Goal: Answer question/provide support

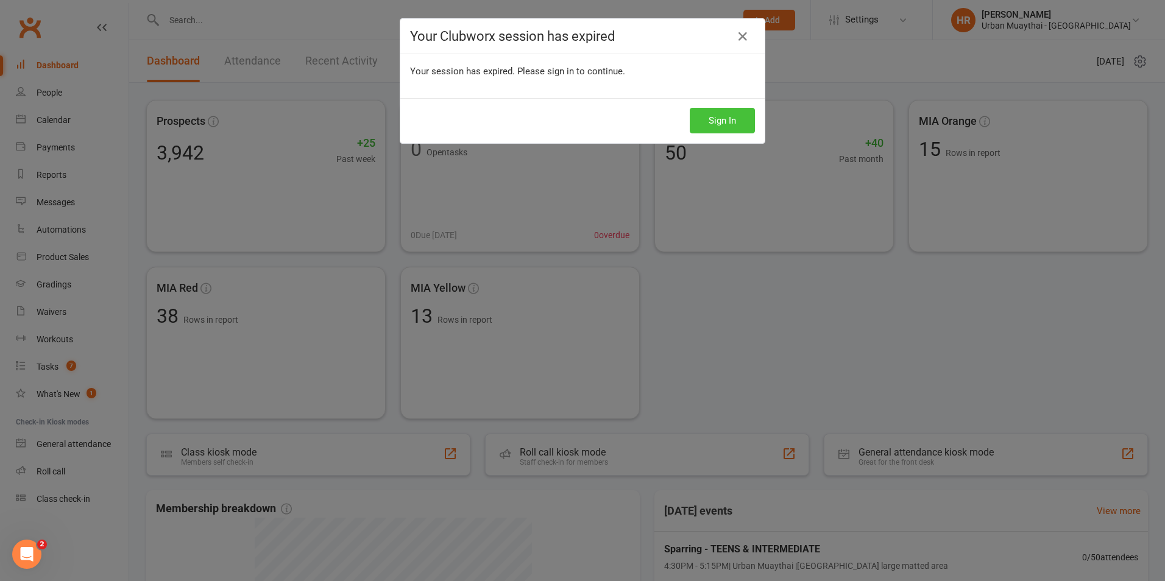
click at [701, 118] on button "Sign In" at bounding box center [722, 121] width 65 height 26
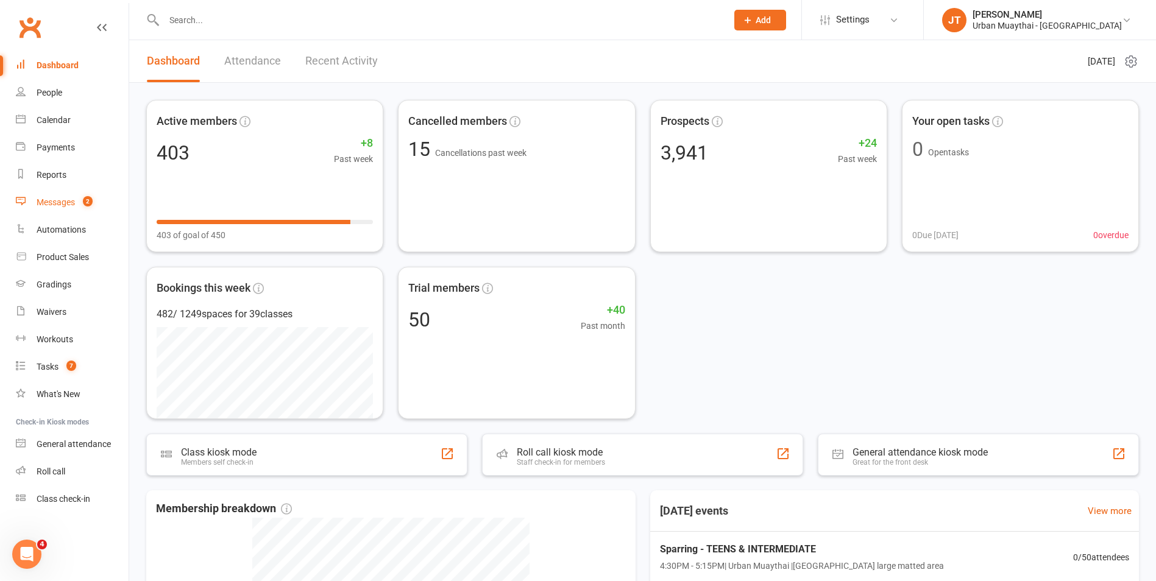
click at [87, 199] on span "2" at bounding box center [88, 201] width 10 height 10
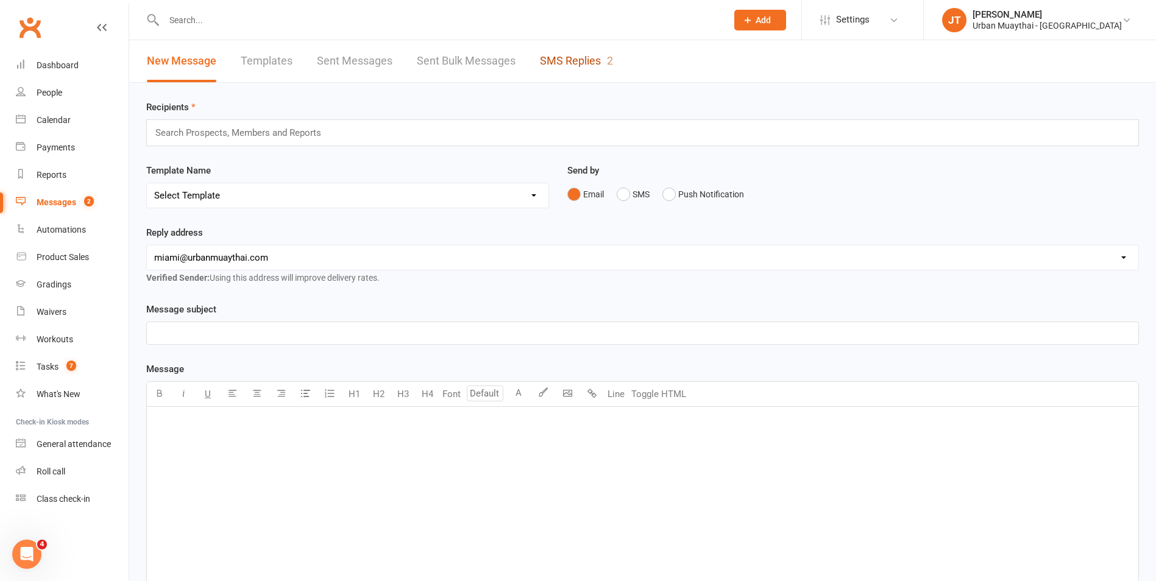
click at [586, 71] on link "SMS Replies 2" at bounding box center [576, 61] width 73 height 42
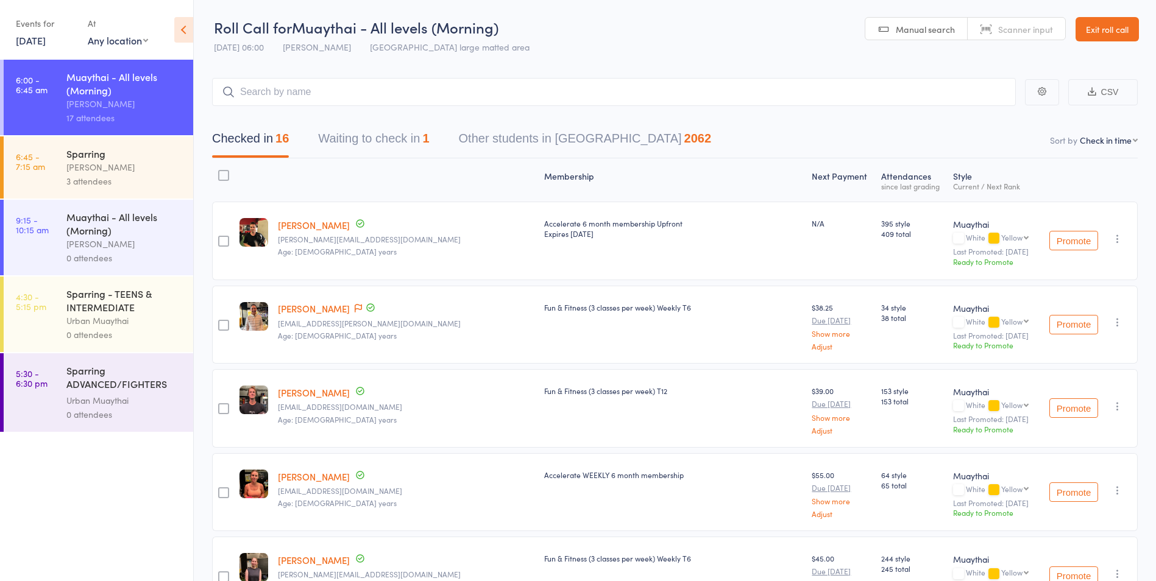
select select "4"
click at [355, 307] on icon at bounding box center [358, 308] width 7 height 9
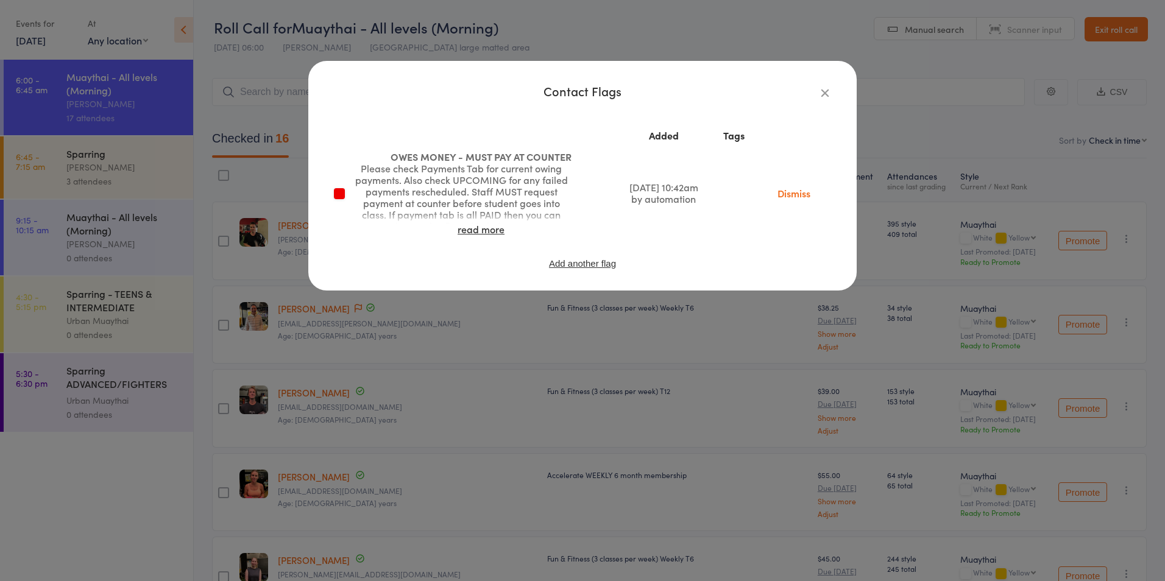
click at [823, 101] on div "Contact Flags Added Tags OWES MONEY - MUST PAY AT COUNTER Please check Payments…" at bounding box center [583, 181] width 500 height 193
click at [818, 89] on button "button" at bounding box center [825, 92] width 15 height 15
